Goal: Information Seeking & Learning: Get advice/opinions

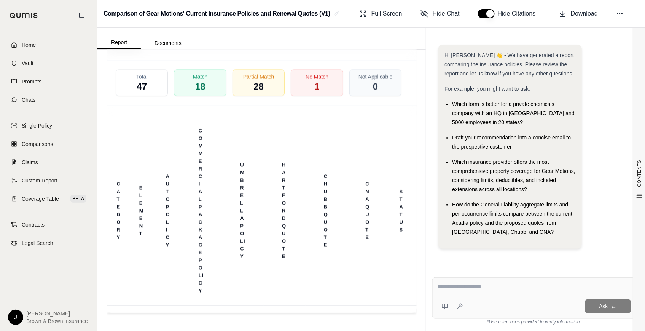
scroll to position [2141, 0]
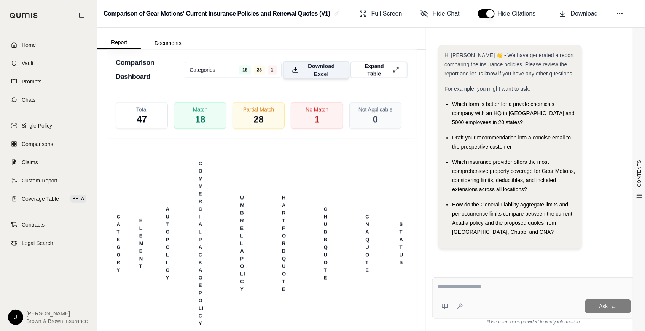
click at [319, 78] on span "Download Excel" at bounding box center [321, 70] width 38 height 16
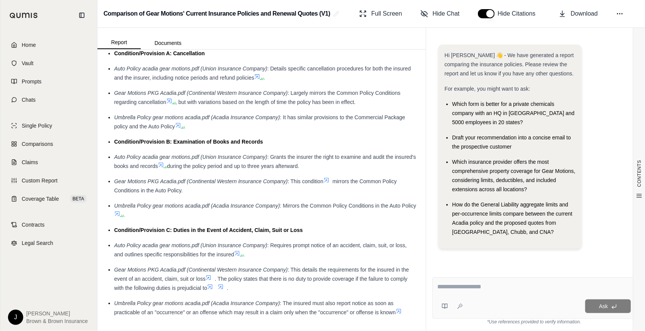
scroll to position [1761, 0]
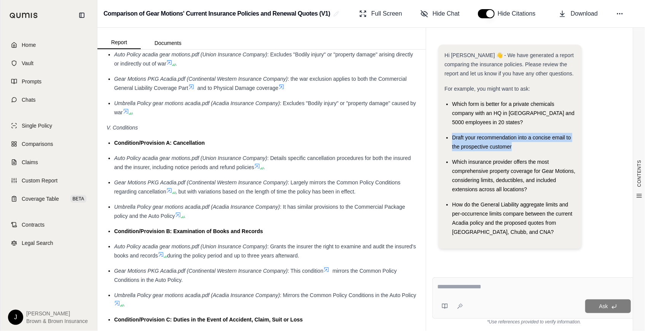
drag, startPoint x: 527, startPoint y: 148, endPoint x: 453, endPoint y: 137, distance: 74.7
click at [453, 137] on div "Draft your recommendation into a concise email to the prospective customer" at bounding box center [514, 142] width 124 height 18
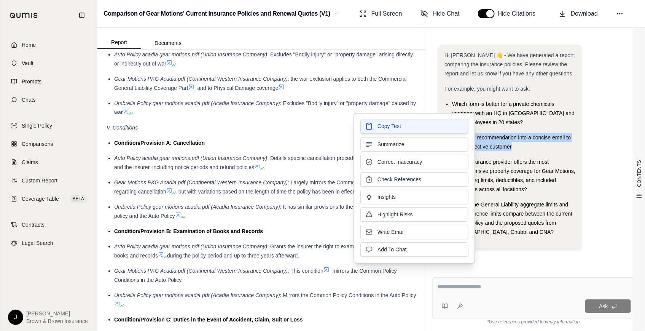
click at [431, 124] on button "Copy Text" at bounding box center [414, 126] width 108 height 14
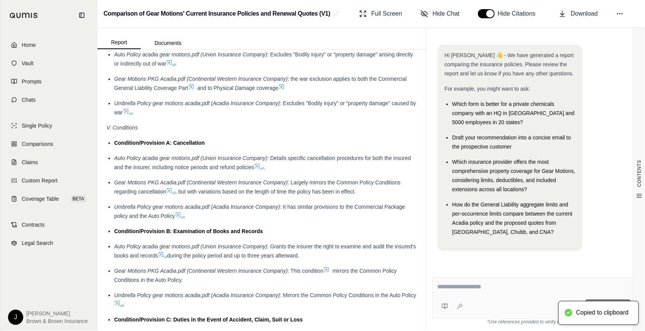
click at [486, 297] on div "Ask" at bounding box center [534, 297] width 204 height 41
drag, startPoint x: 485, startPoint y: 294, endPoint x: 463, endPoint y: 285, distance: 23.9
click at [463, 285] on textarea at bounding box center [534, 286] width 194 height 9
paste textarea "**********"
type textarea "**********"
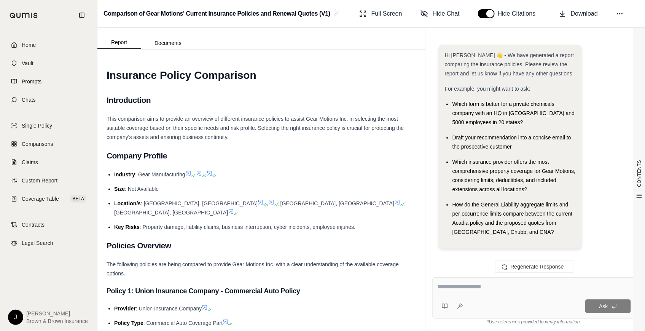
scroll to position [87, 0]
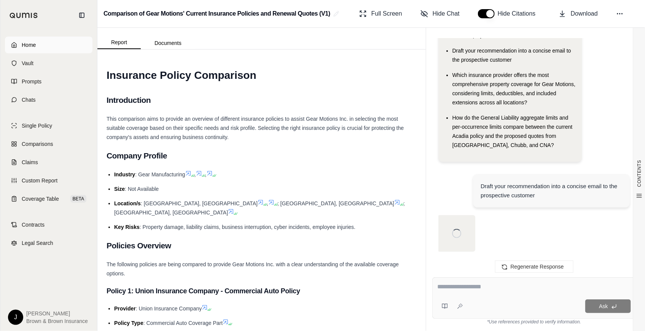
click at [33, 42] on span "Home" at bounding box center [29, 45] width 14 height 8
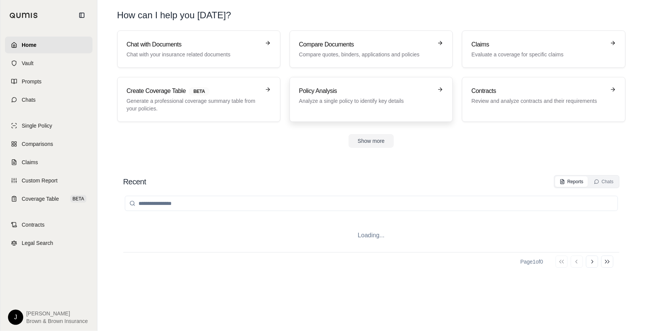
click at [387, 99] on p "Analyze a single policy to identify key details" at bounding box center [366, 101] width 134 height 8
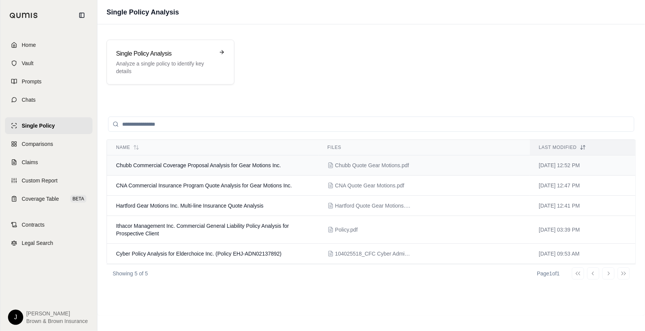
click at [208, 166] on span "Chubb Commercial Coverage Proposal Analysis for Gear Motions Inc." at bounding box center [198, 165] width 165 height 6
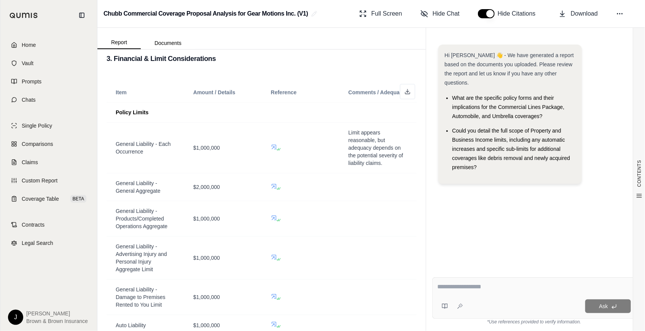
scroll to position [795, 0]
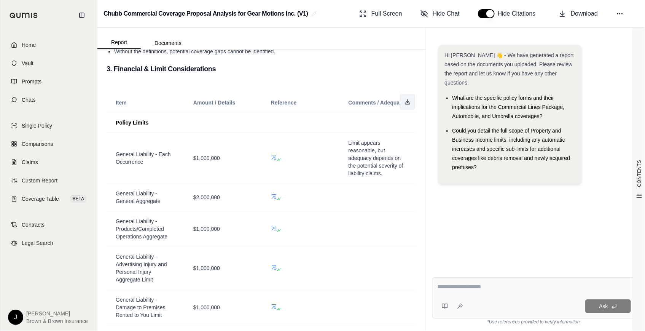
click at [406, 101] on polyline at bounding box center [407, 101] width 3 height 1
click at [21, 40] on link "Home" at bounding box center [49, 45] width 88 height 17
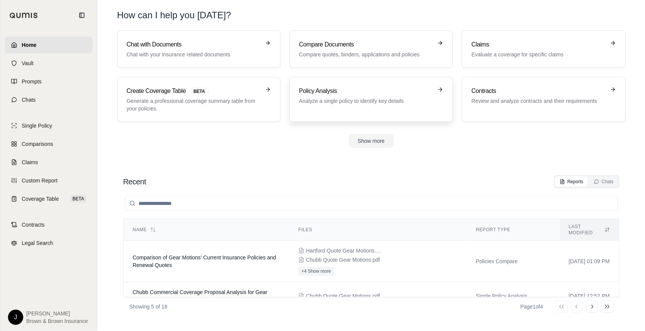
click at [365, 101] on p "Analyze a single policy to identify key details" at bounding box center [366, 101] width 134 height 8
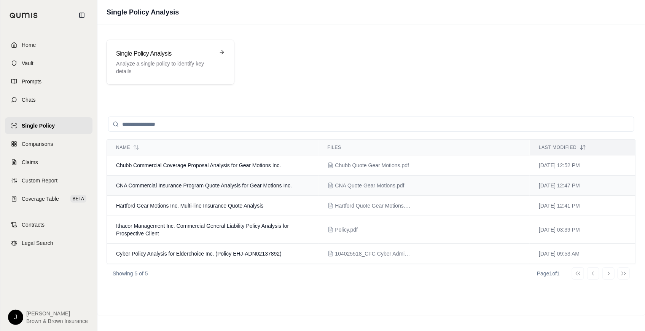
click at [147, 185] on span "CNA Commercial Insurance Program Quote Analysis for Gear Motions Inc." at bounding box center [204, 185] width 176 height 6
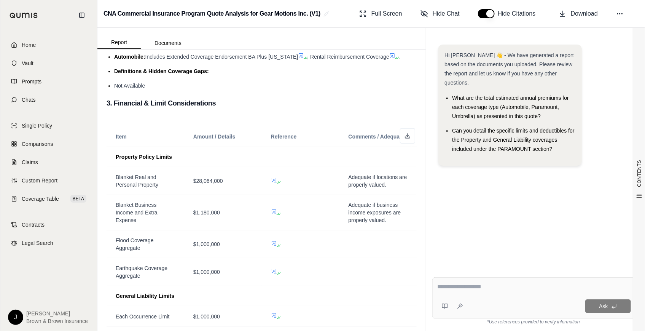
scroll to position [519, 0]
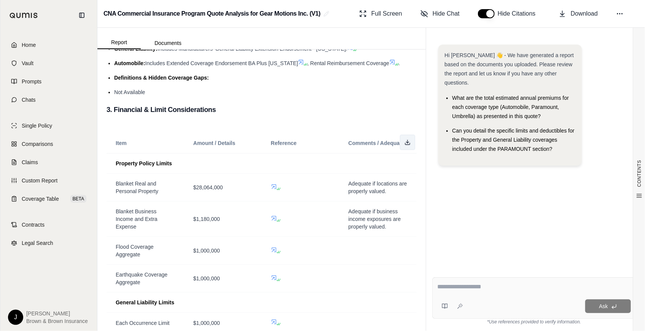
click at [404, 142] on icon at bounding box center [407, 142] width 6 height 6
click at [43, 43] on link "Home" at bounding box center [49, 45] width 88 height 17
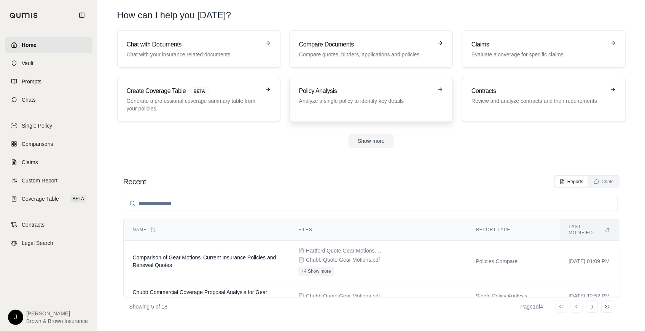
click at [345, 92] on h3 "Policy Analysis" at bounding box center [366, 90] width 134 height 9
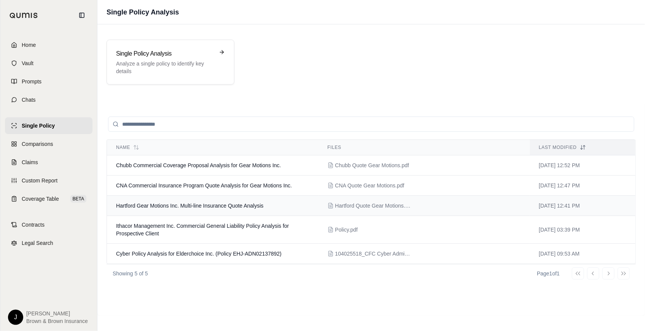
click at [156, 208] on td "Hartford Gear Motions Inc. Multi-line Insurance Quote Analysis" at bounding box center [213, 206] width 212 height 20
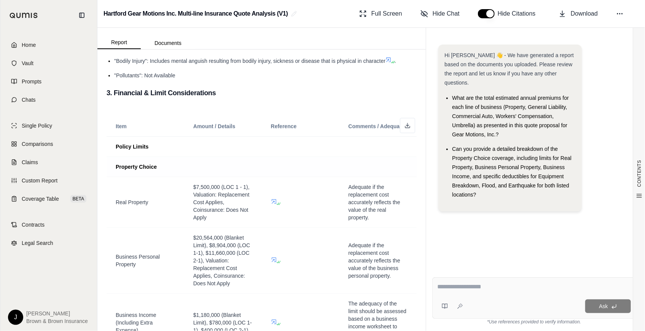
scroll to position [692, 0]
click at [406, 126] on polyline at bounding box center [407, 126] width 3 height 1
click at [25, 46] on span "Home" at bounding box center [29, 45] width 14 height 8
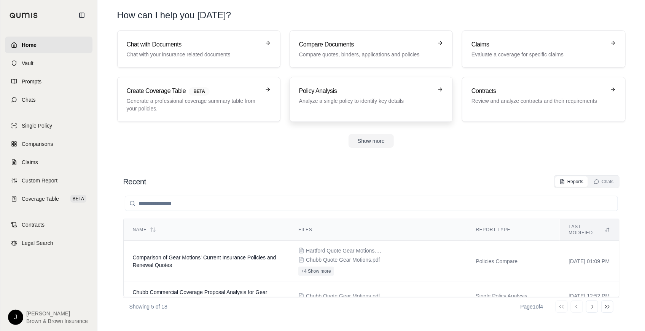
click at [388, 111] on div "Policy Analysis Analyze a single policy to identify key details" at bounding box center [371, 99] width 144 height 26
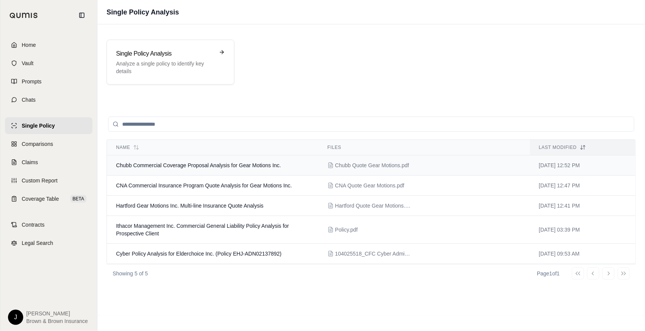
click at [198, 164] on span "Chubb Commercial Coverage Proposal Analysis for Gear Motions Inc." at bounding box center [198, 165] width 165 height 6
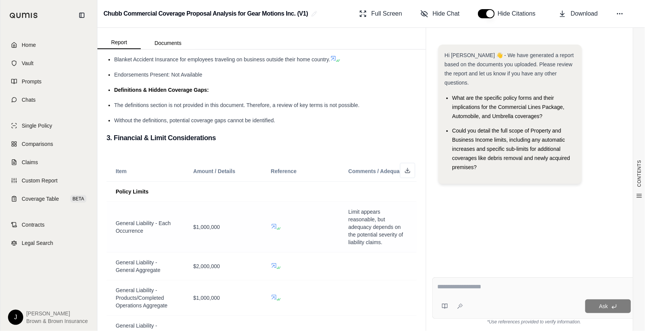
scroll to position [692, 0]
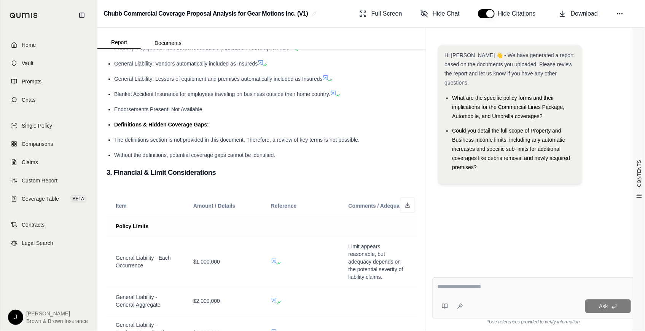
click at [146, 216] on td "Policy Limits" at bounding box center [146, 226] width 78 height 20
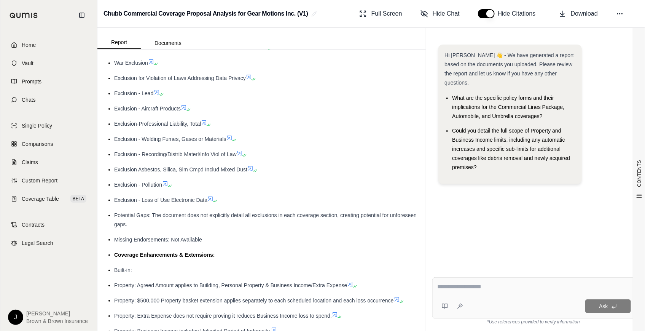
scroll to position [311, 0]
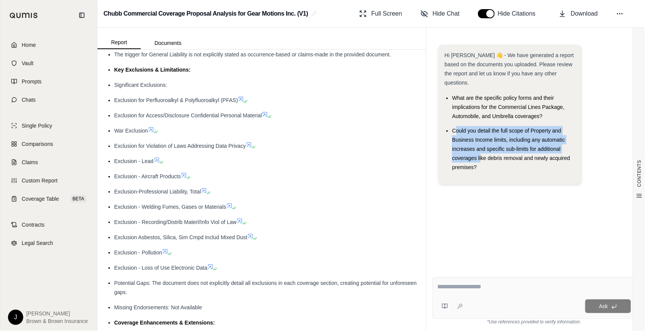
drag, startPoint x: 454, startPoint y: 121, endPoint x: 481, endPoint y: 151, distance: 39.6
click at [481, 151] on span "Could you detail the full scope of Property and Business Income limits, includi…" at bounding box center [511, 148] width 118 height 43
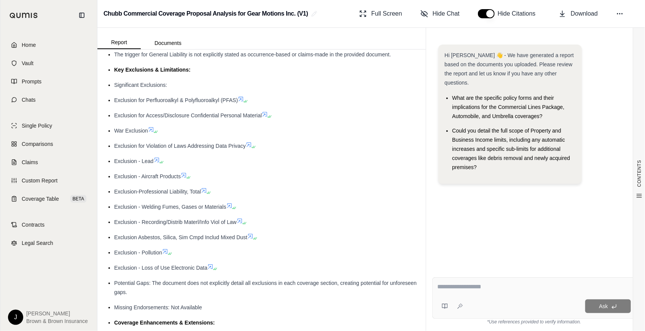
drag, startPoint x: 481, startPoint y: 151, endPoint x: 508, endPoint y: 159, distance: 28.8
click at [508, 159] on li "Could you detail the full scope of Property and Business Income limits, includi…" at bounding box center [514, 149] width 124 height 46
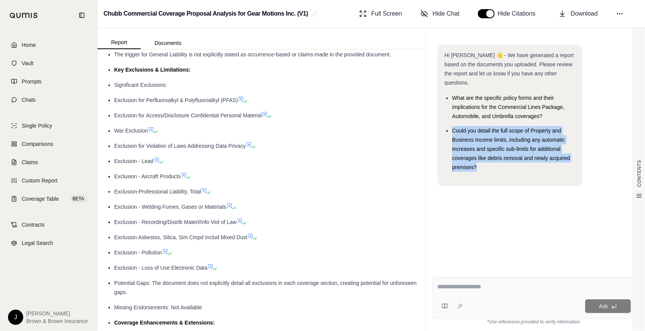
drag, startPoint x: 480, startPoint y: 160, endPoint x: 450, endPoint y: 121, distance: 49.5
click at [450, 121] on ul "What are the specific policy forms and their implications for the Commercial Li…" at bounding box center [509, 132] width 131 height 78
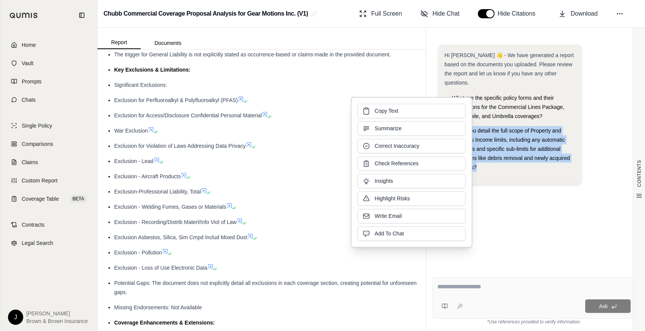
copy span "Could you detail the full scope of Property and Business Income limits, includi…"
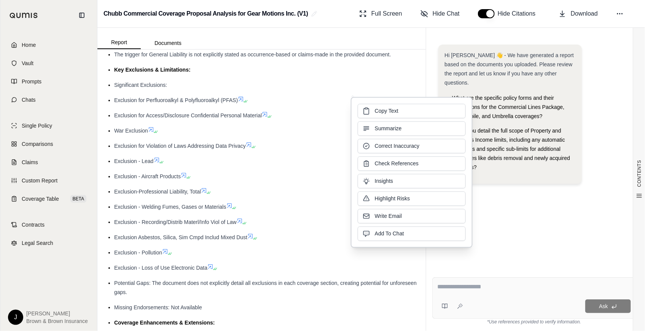
click at [498, 288] on textarea at bounding box center [534, 286] width 194 height 9
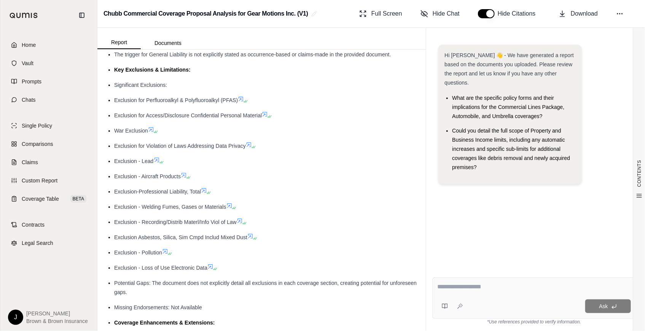
paste textarea "**********"
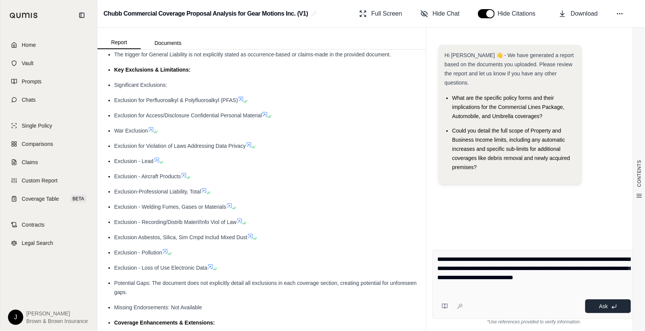
type textarea "**********"
click at [597, 304] on button "Ask" at bounding box center [608, 306] width 46 height 14
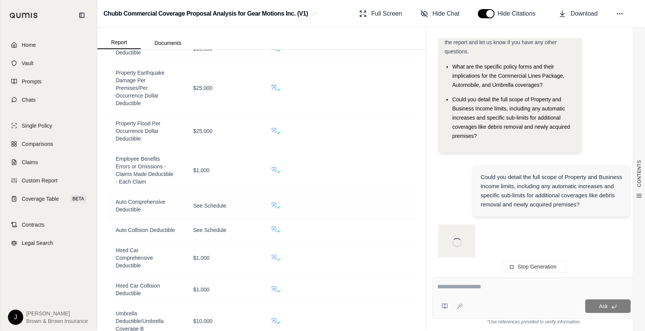
scroll to position [2802, 0]
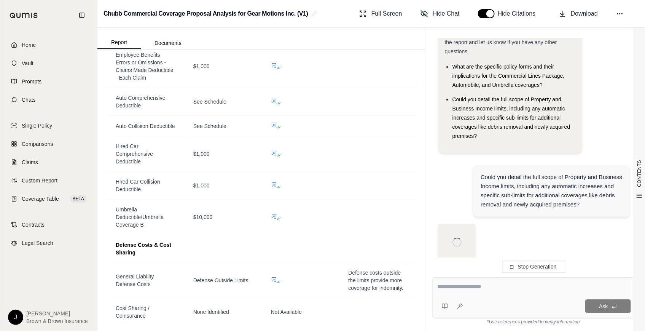
click at [454, 241] on div at bounding box center [456, 241] width 21 height 21
click at [581, 228] on div at bounding box center [533, 246] width 191 height 44
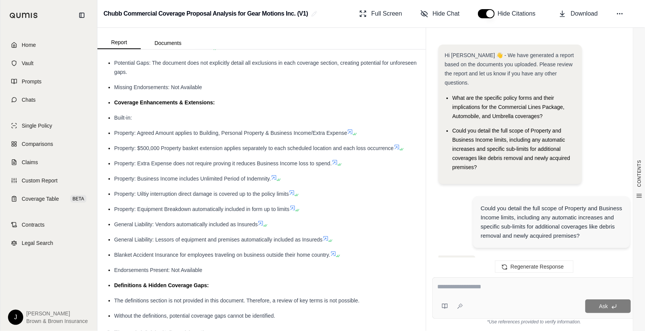
scroll to position [31, 0]
